Goal: Information Seeking & Learning: Learn about a topic

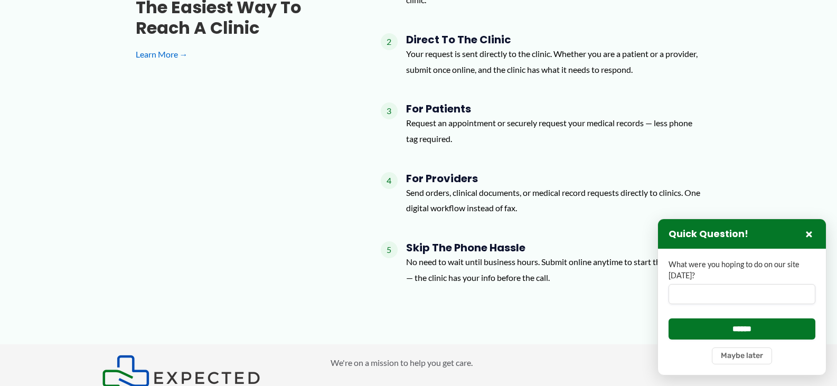
scroll to position [1457, 0]
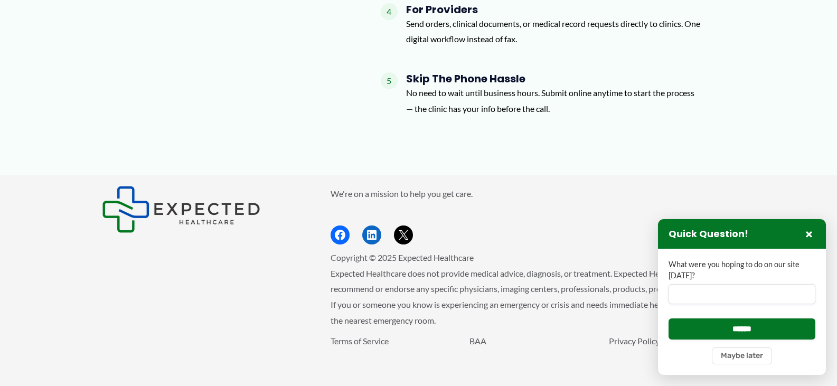
scroll to position [1617, 0]
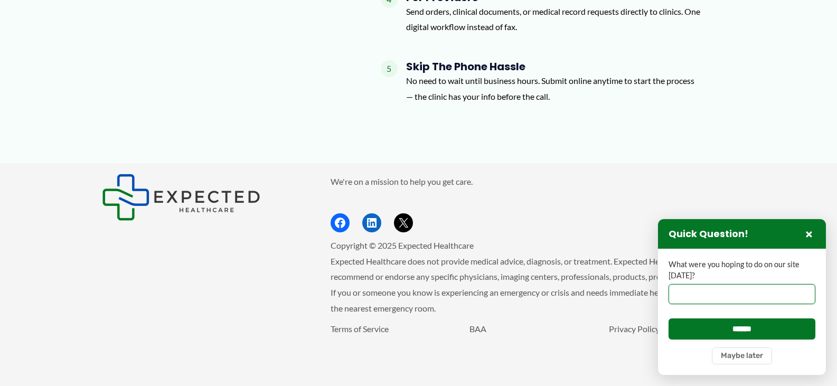
click at [679, 304] on input "What were you hoping to do on our site [DATE]?" at bounding box center [741, 294] width 147 height 20
type input "**********"
click at [668, 318] on input "******" at bounding box center [741, 328] width 147 height 21
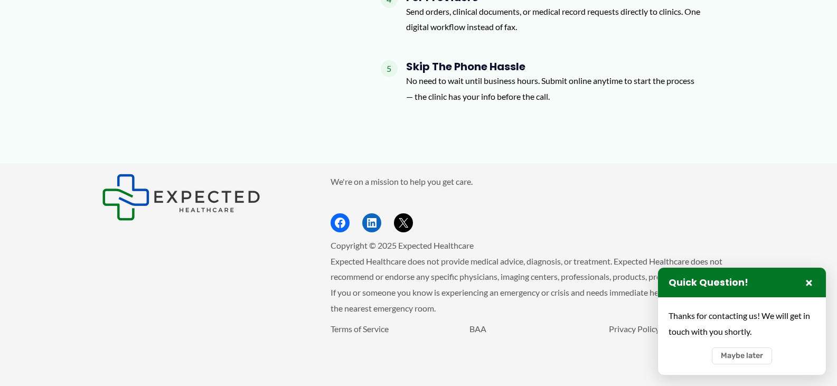
scroll to position [0, 0]
click at [778, 174] on div "We're on a mission to help you get care. Facebook LinkedIn X Copyright © 2025 E…" at bounding box center [418, 275] width 805 height 202
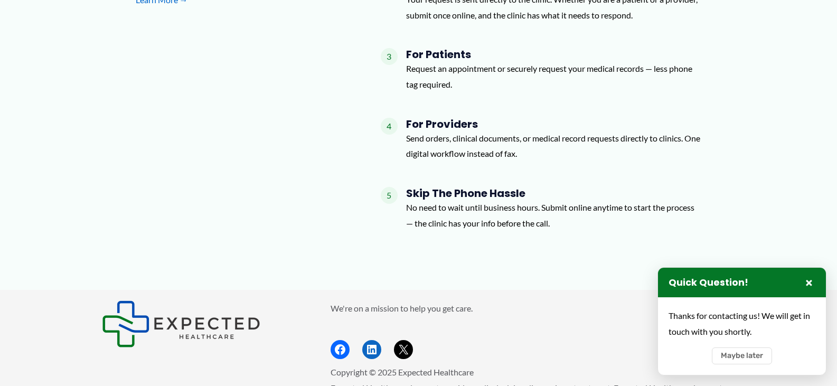
scroll to position [1321, 0]
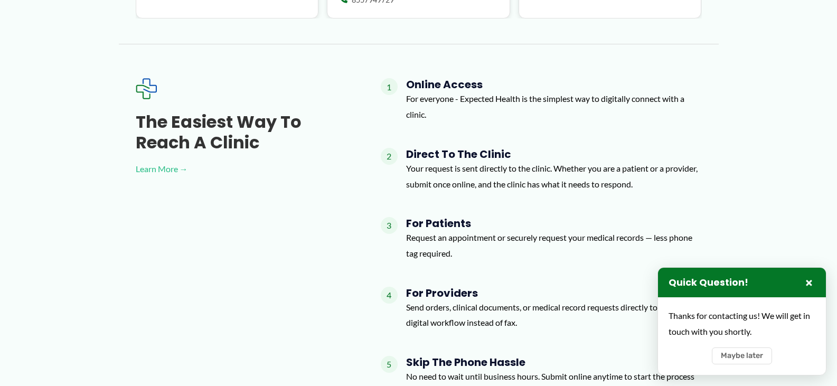
click at [172, 167] on link "Learn More →" at bounding box center [241, 169] width 211 height 16
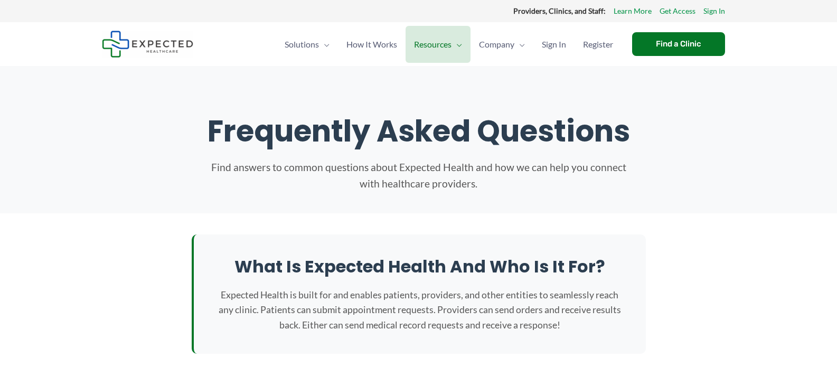
click at [762, 130] on section "Frequently Asked Questions Find answers to common questions about Expected Heal…" at bounding box center [418, 139] width 837 height 147
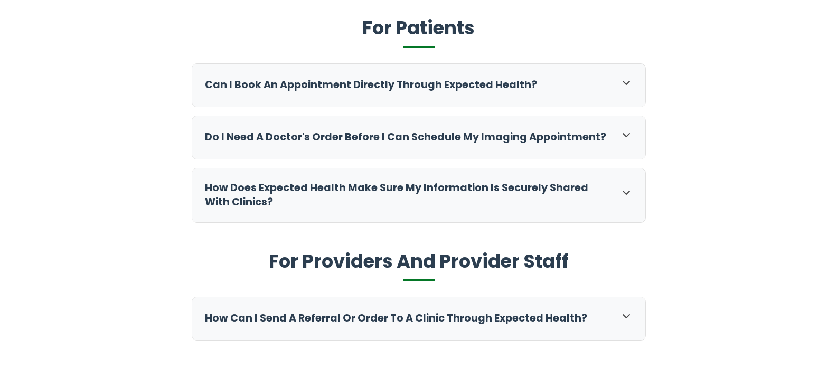
scroll to position [380, 0]
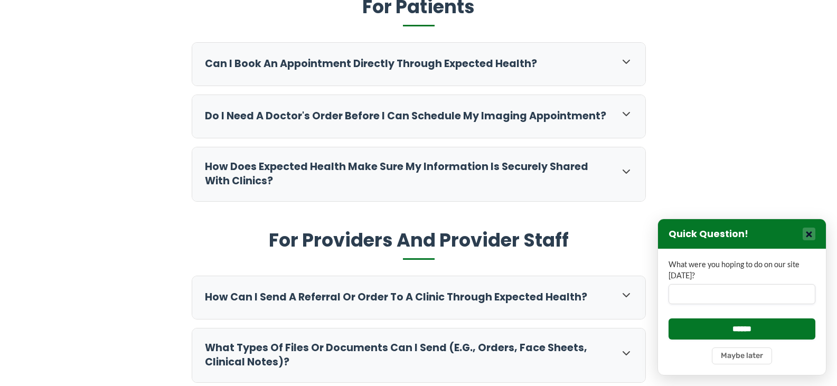
click at [806, 233] on button "×" at bounding box center [808, 234] width 13 height 13
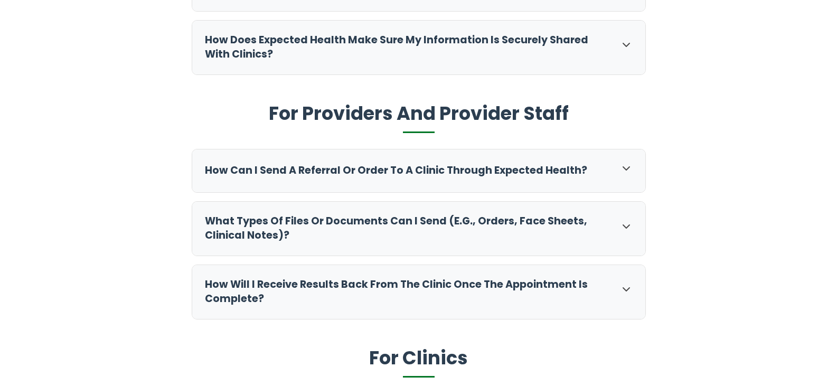
scroll to position [528, 0]
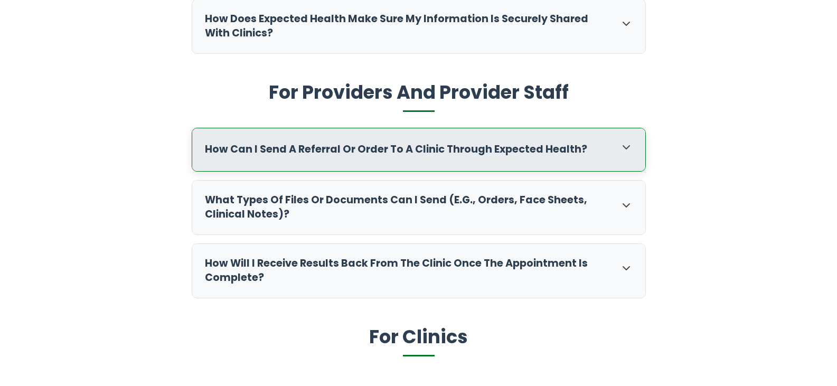
click at [623, 149] on icon at bounding box center [626, 147] width 13 height 13
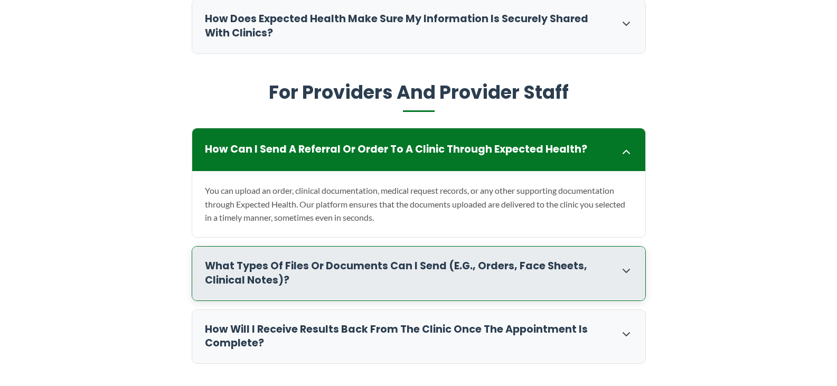
click at [623, 272] on icon at bounding box center [626, 270] width 13 height 13
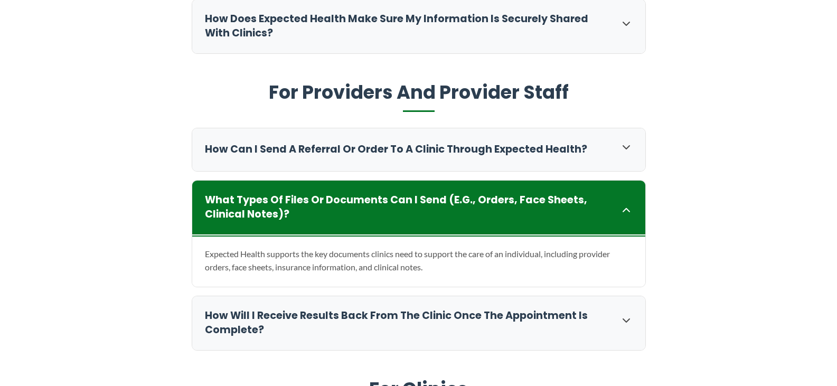
click at [699, 234] on section "What is Expected Health and who is it for? Expected Health is built for and ena…" at bounding box center [418, 211] width 837 height 1053
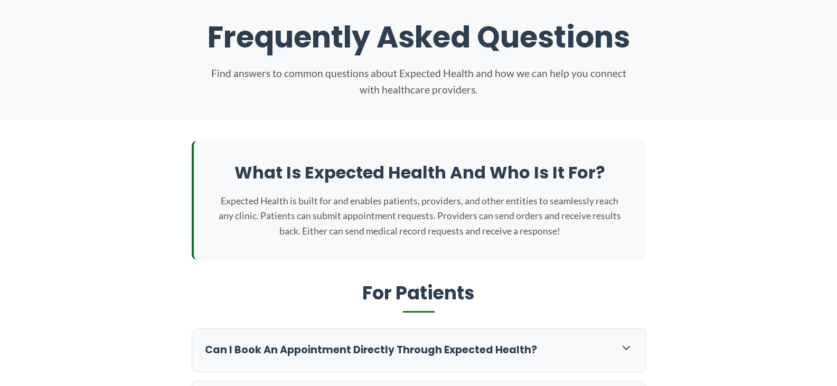
scroll to position [0, 0]
